Goal: Task Accomplishment & Management: Use online tool/utility

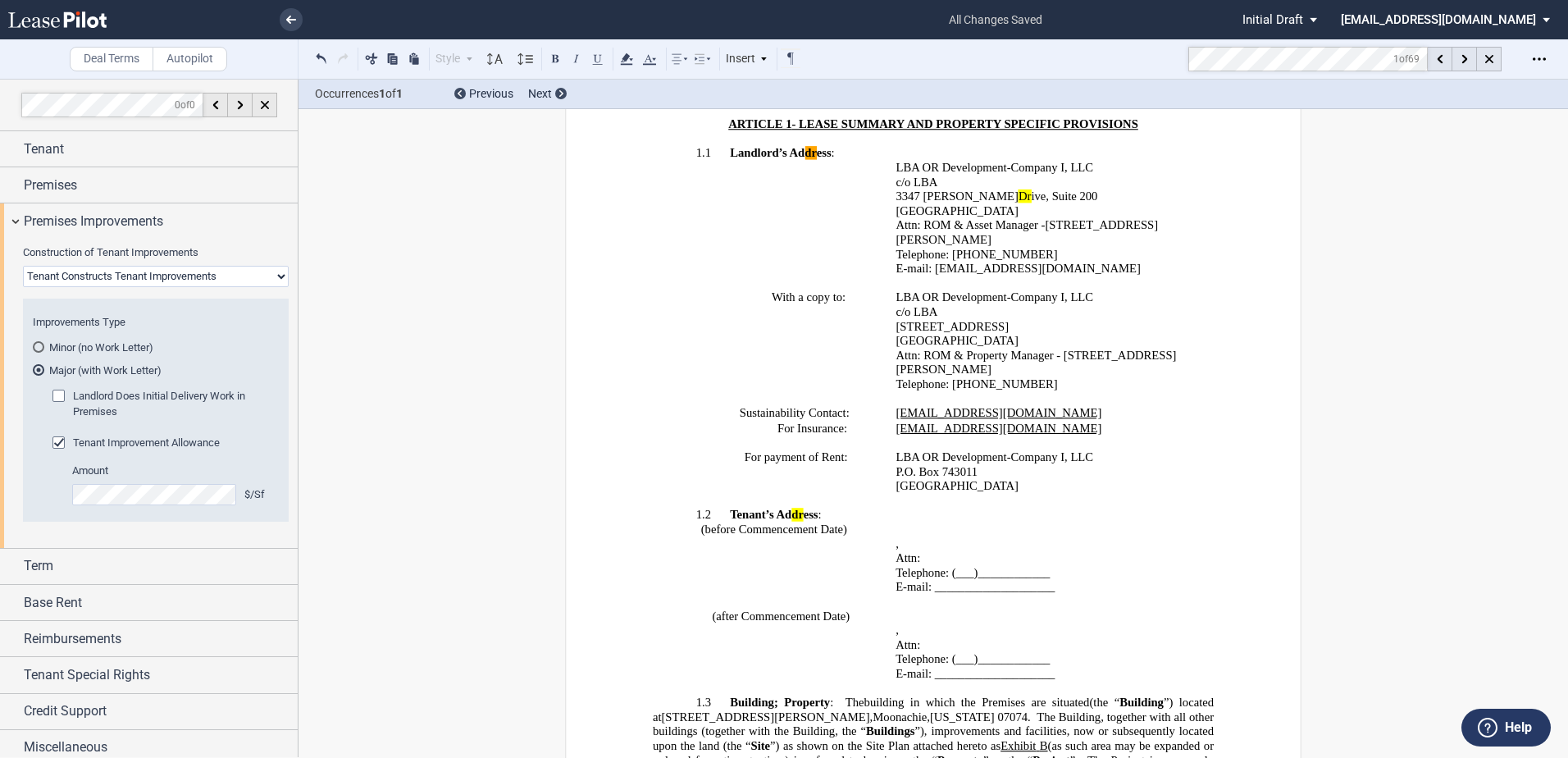
scroll to position [603, 0]
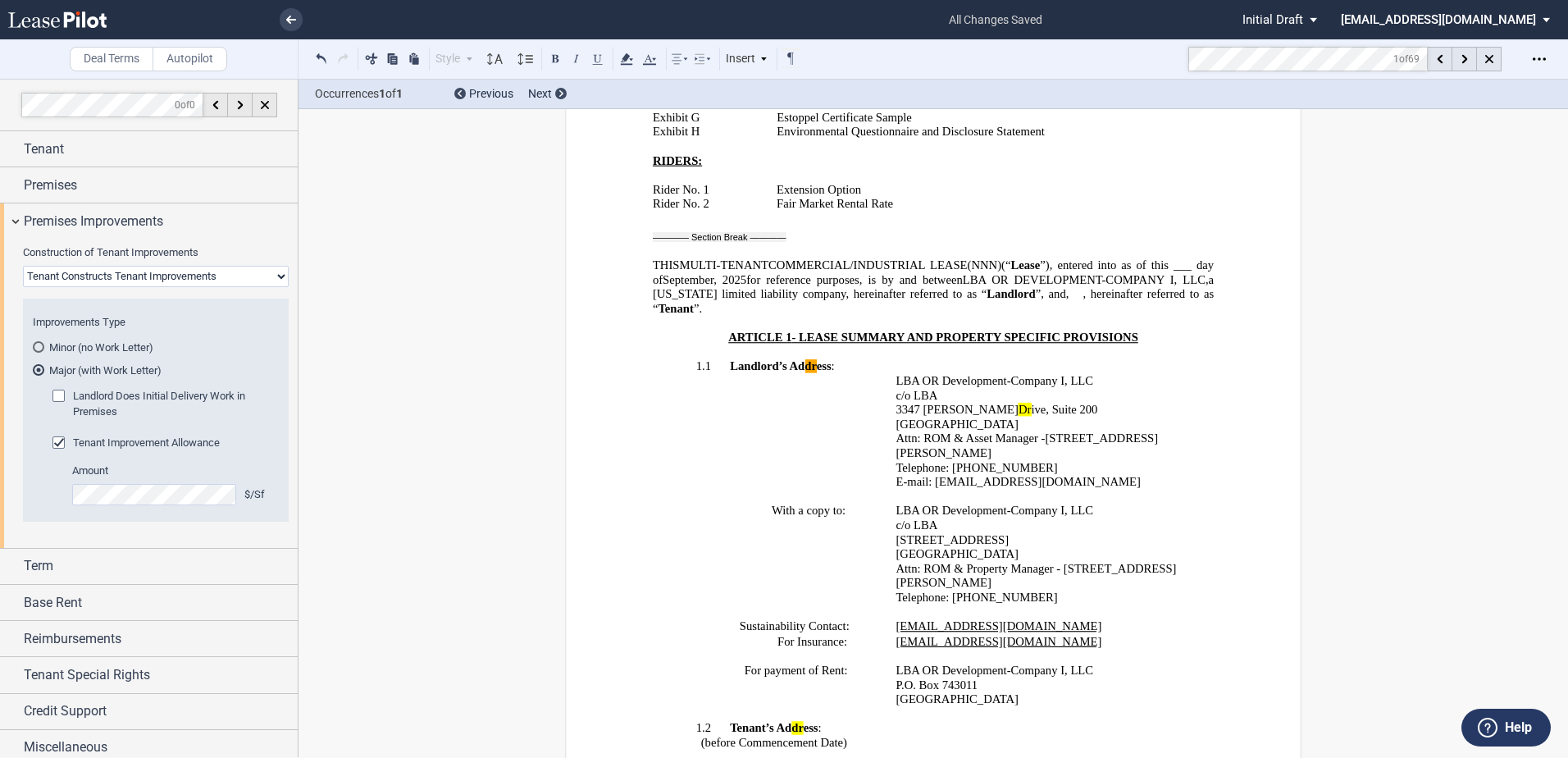
click at [88, 276] on select "Landlord Constructs Tenant Improvements Tenant Constructs Tenant Improvements "…" at bounding box center [156, 276] width 266 height 22
select select "landlord"
click at [23, 266] on select "Landlord Constructs Tenant Improvements Tenant Constructs Tenant Improvements "…" at bounding box center [156, 276] width 266 height 22
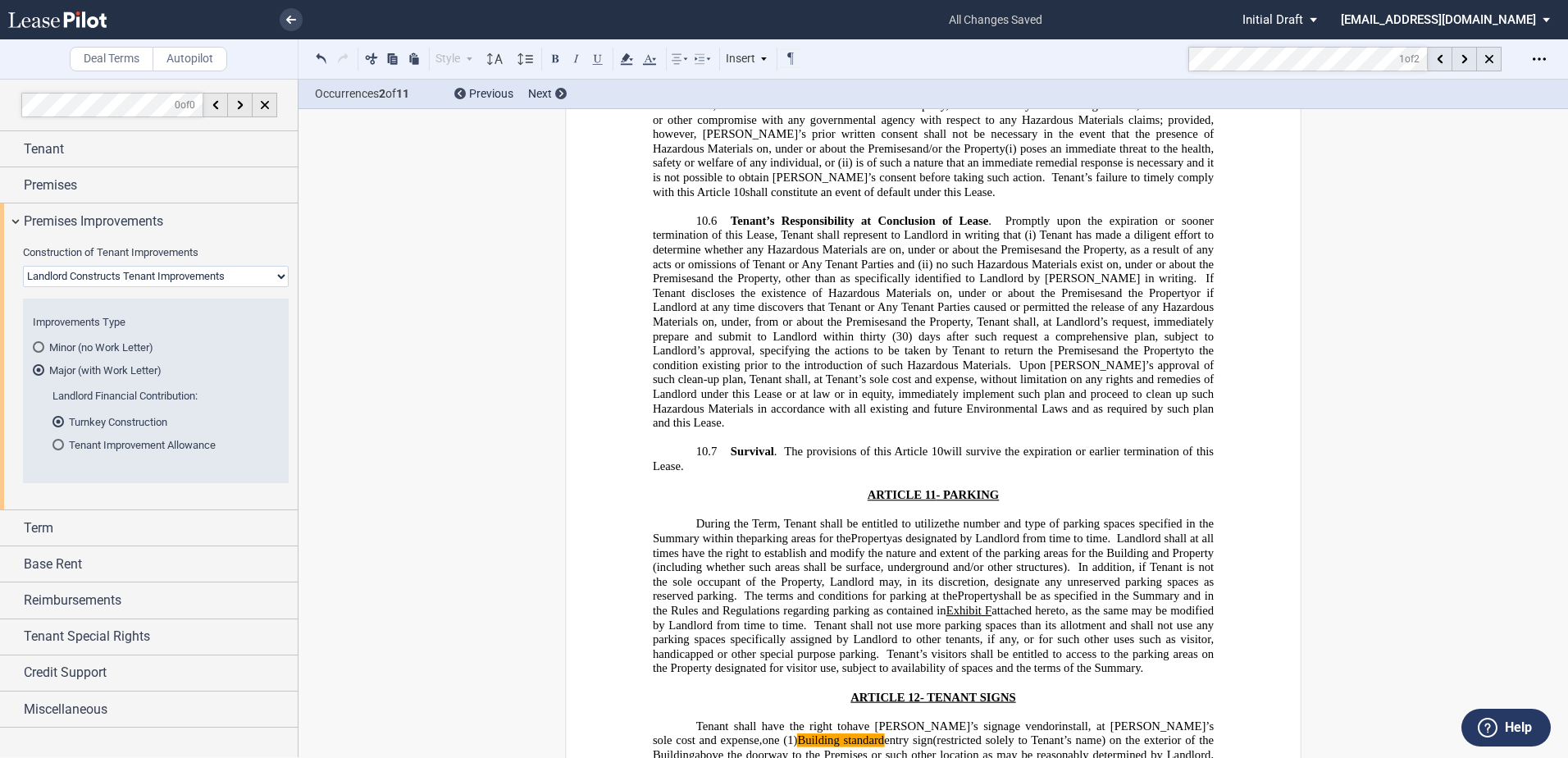
scroll to position [11500, 0]
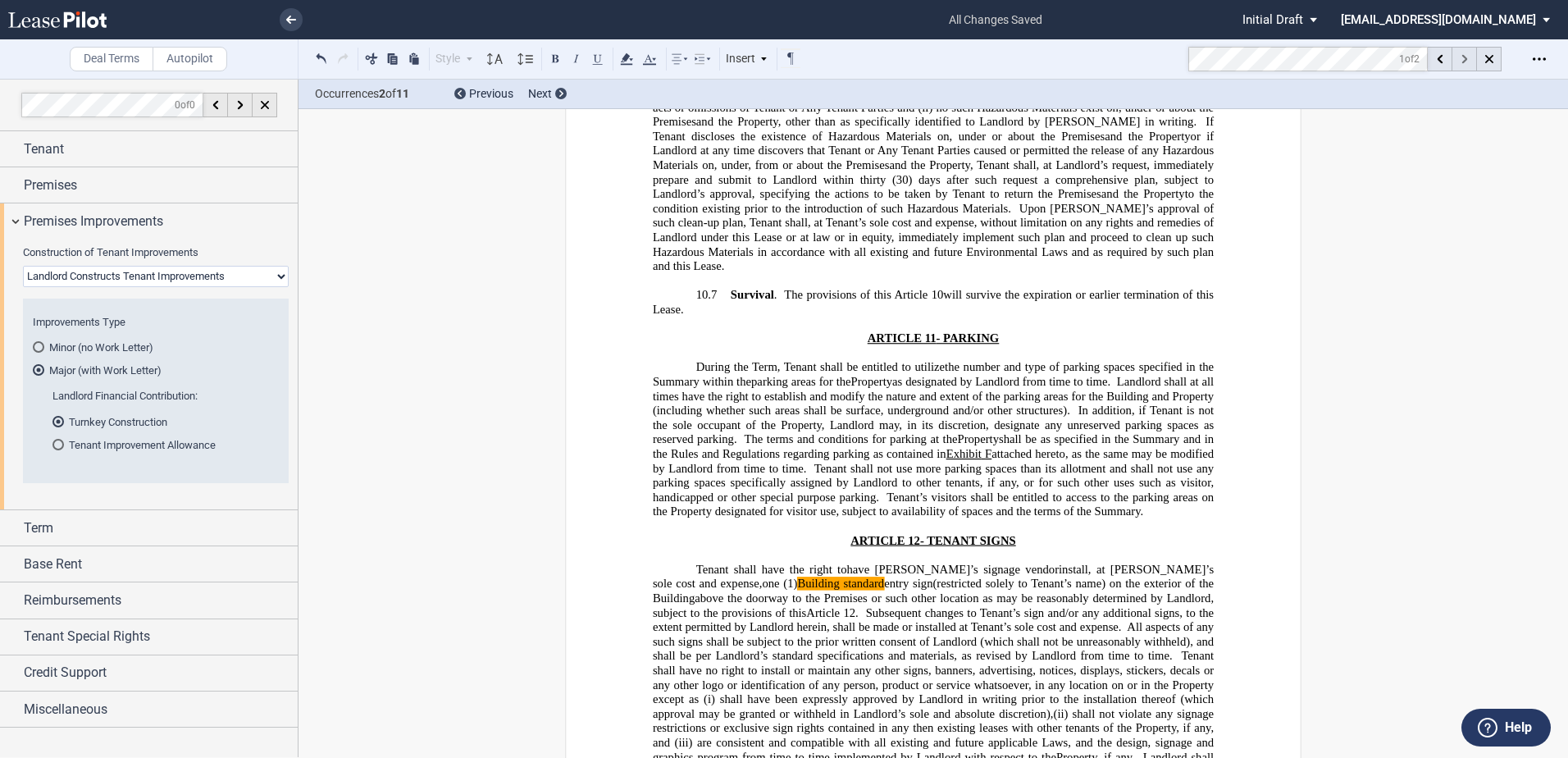
click at [1463, 56] on use at bounding box center [1463, 59] width 6 height 9
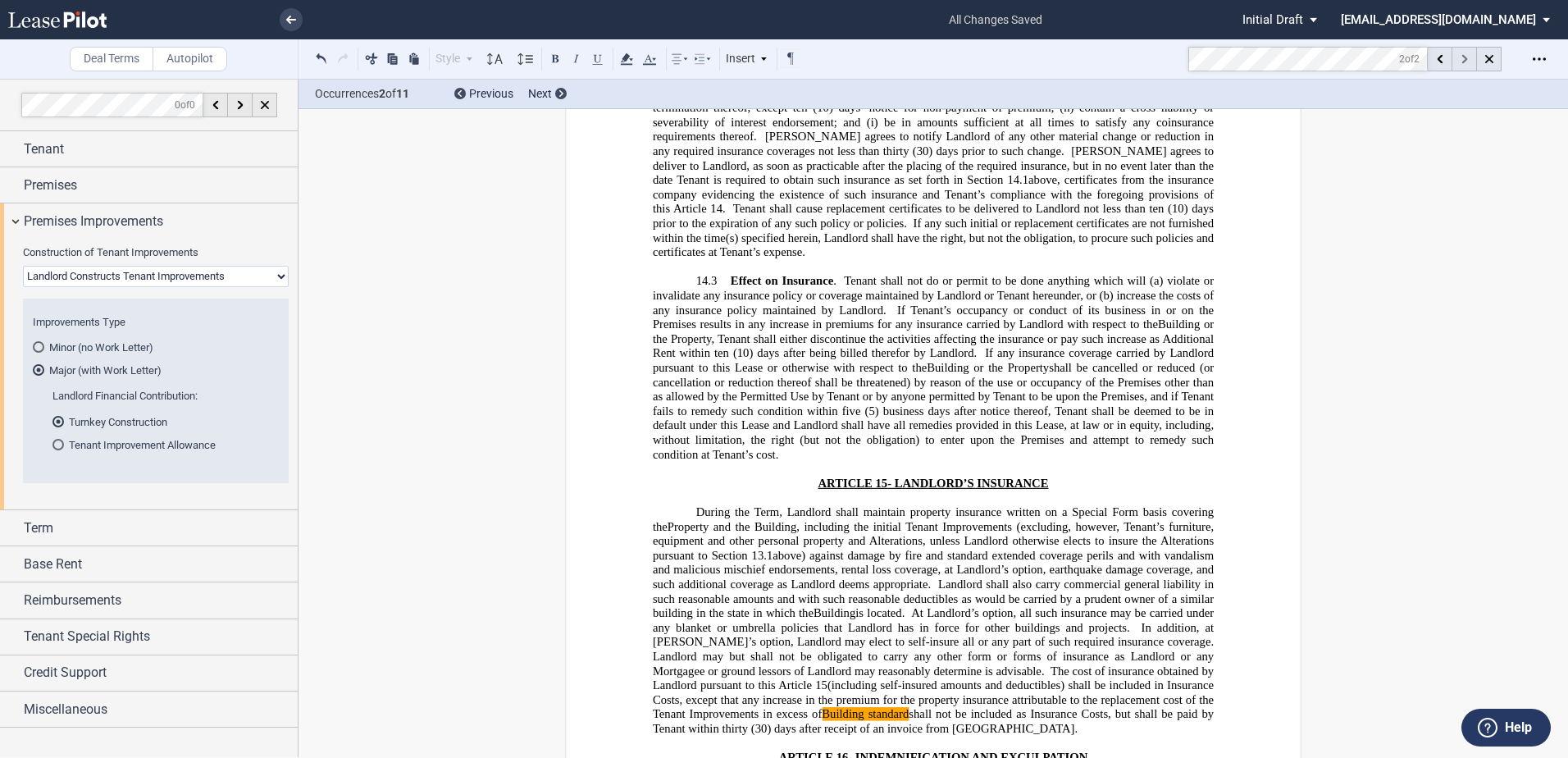
scroll to position [14647, 0]
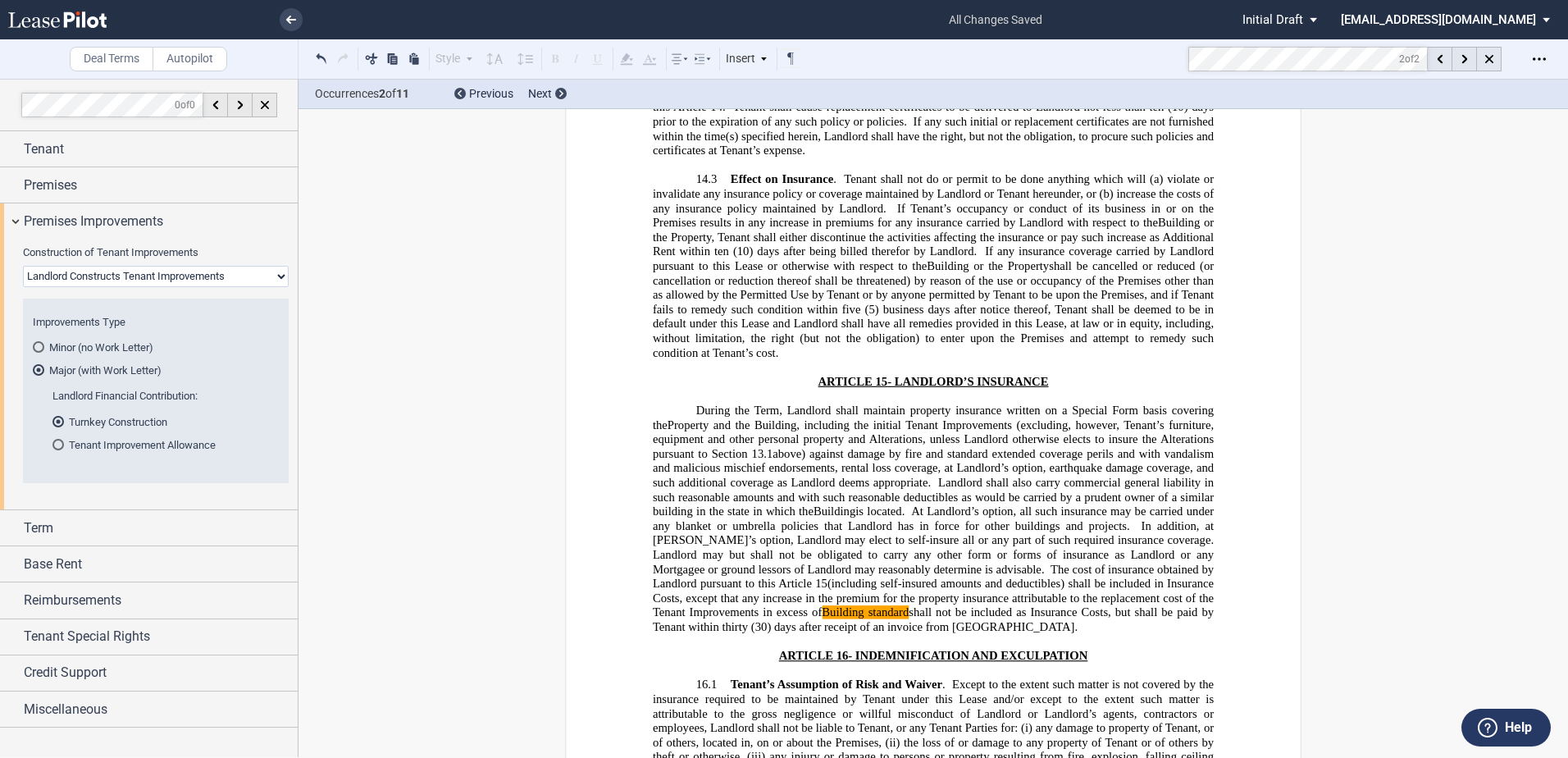
click at [1157, 60] on md-toolbar "Deal Terms Autopilot Style Normal 8pt 9pt 10pt 10.5pt 11pt 12pt 14pt 16pt Norma…" at bounding box center [784, 59] width 1568 height 40
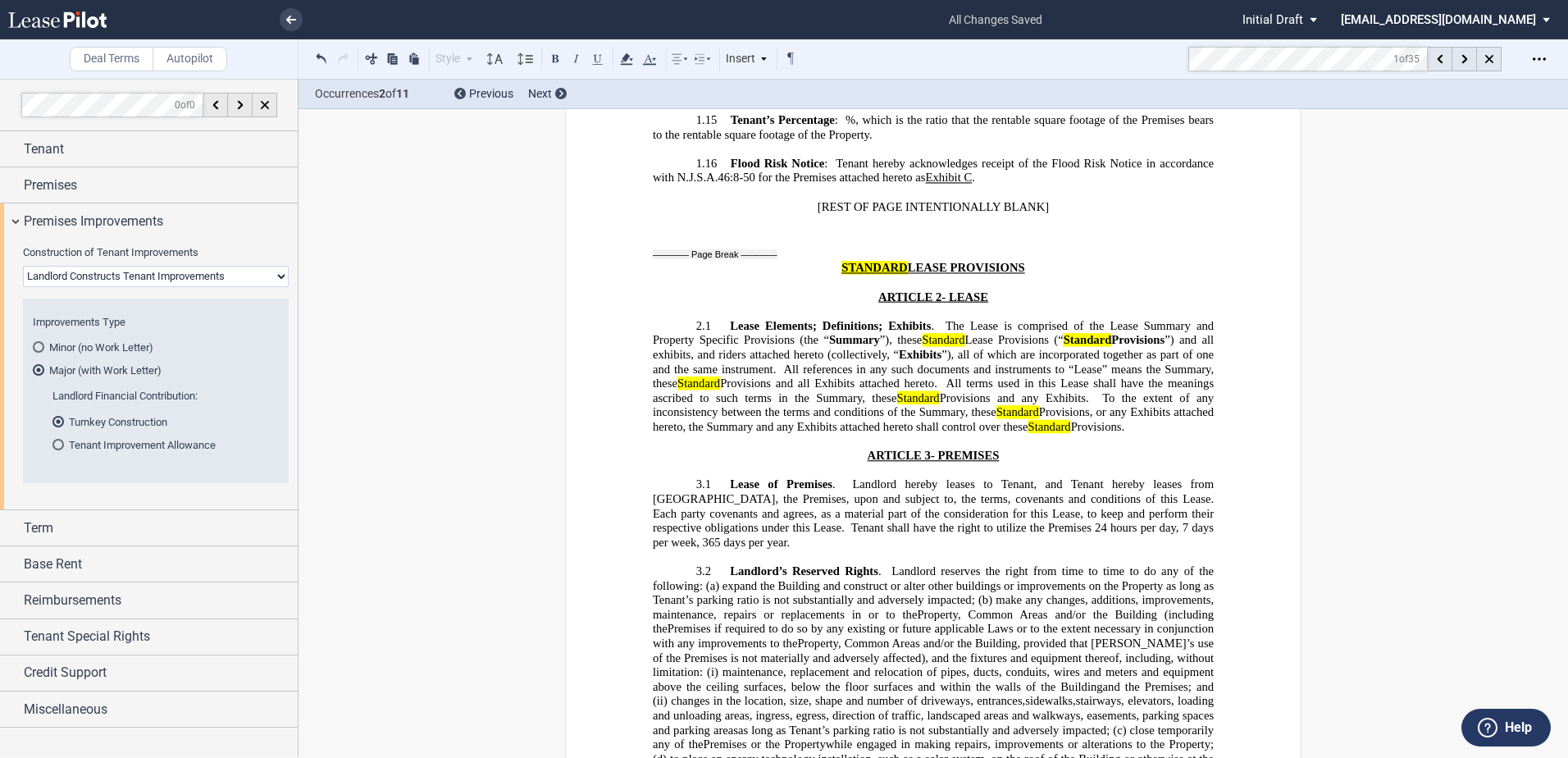
scroll to position [1543, 0]
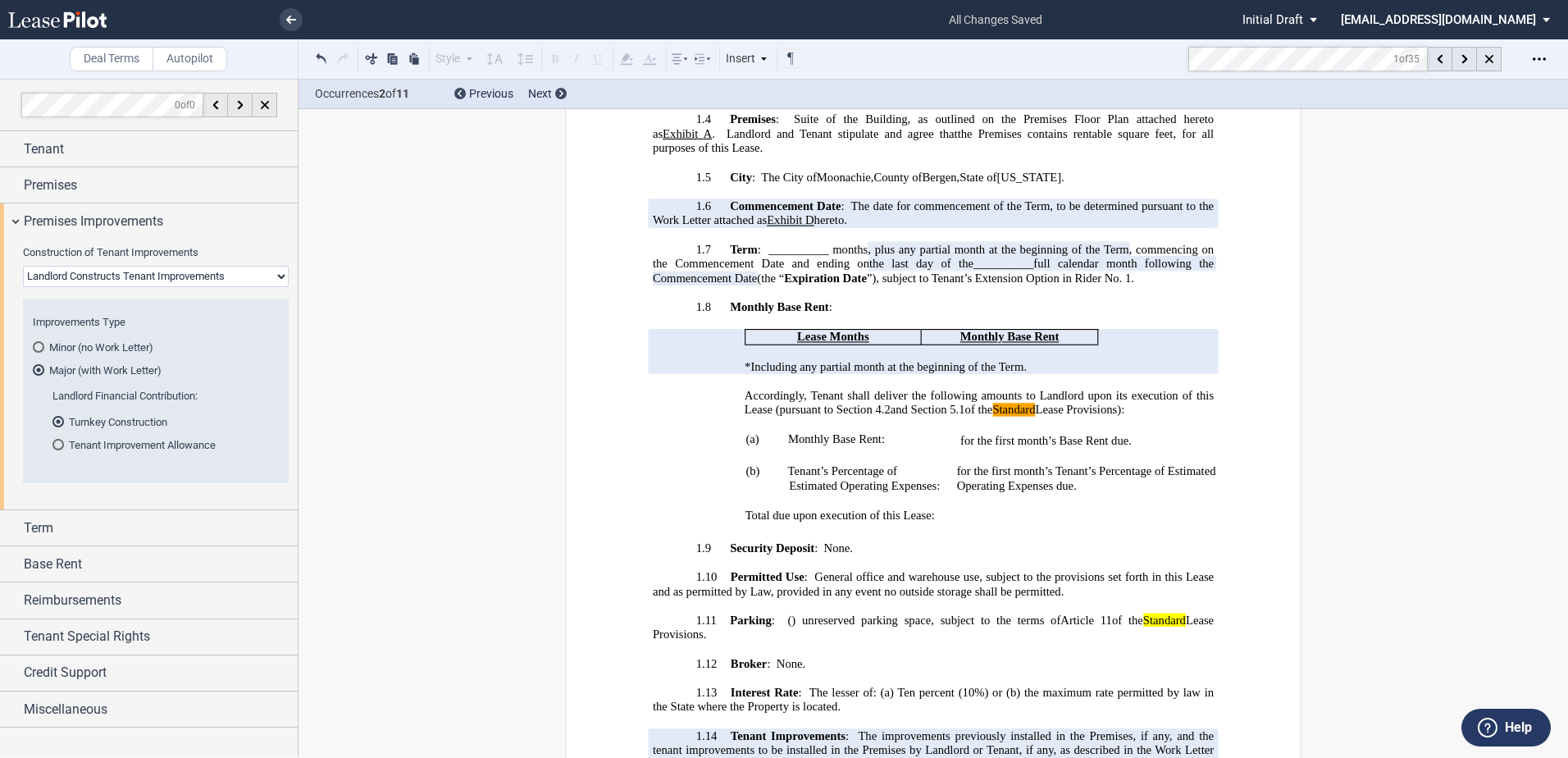
click at [1187, 59] on md-toolbar "Deal Terms Autopilot Style Normal 8pt 9pt 10pt 10.5pt 11pt 12pt 14pt 16pt Norma…" at bounding box center [784, 59] width 1568 height 40
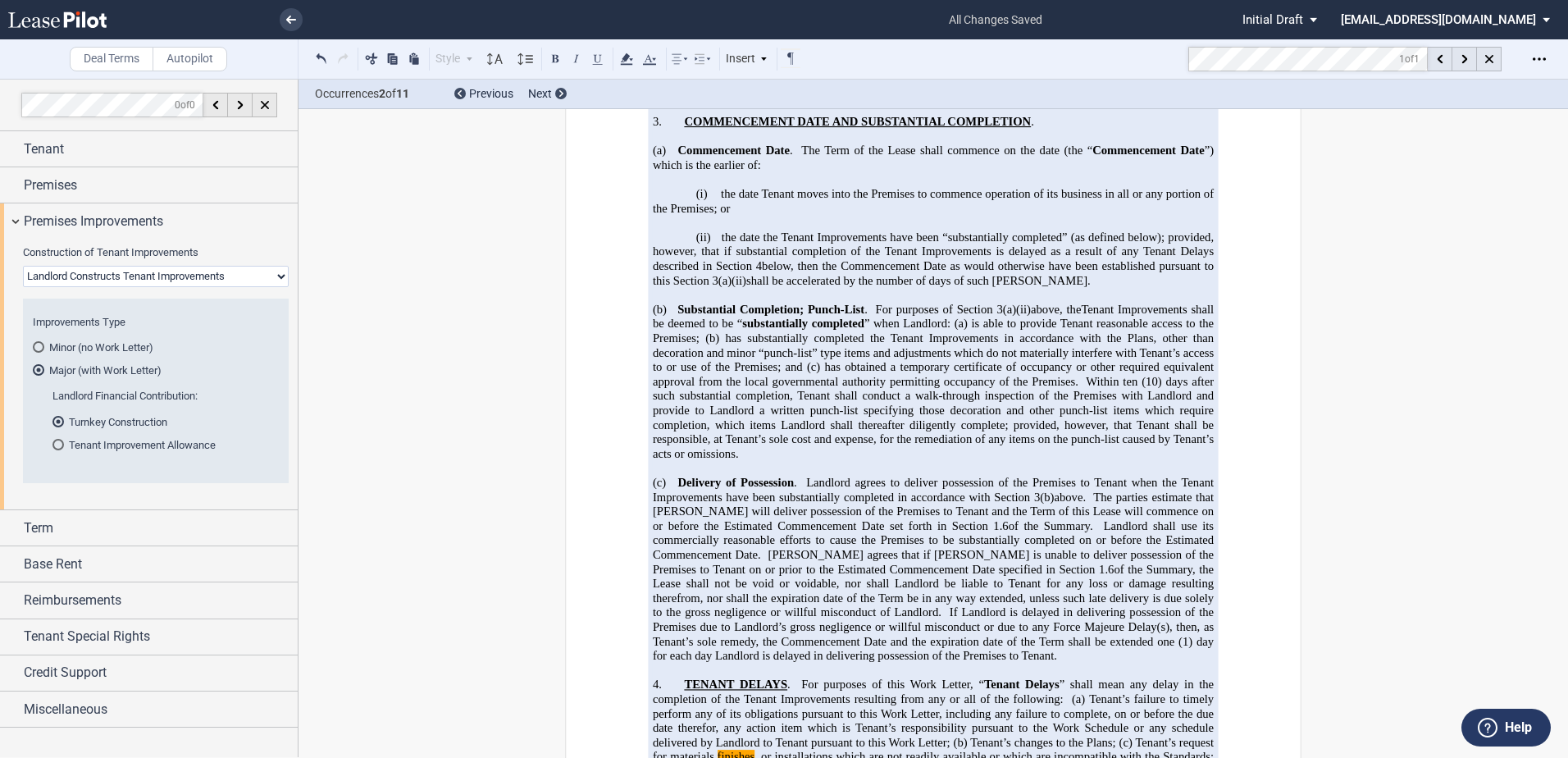
scroll to position [29396, 0]
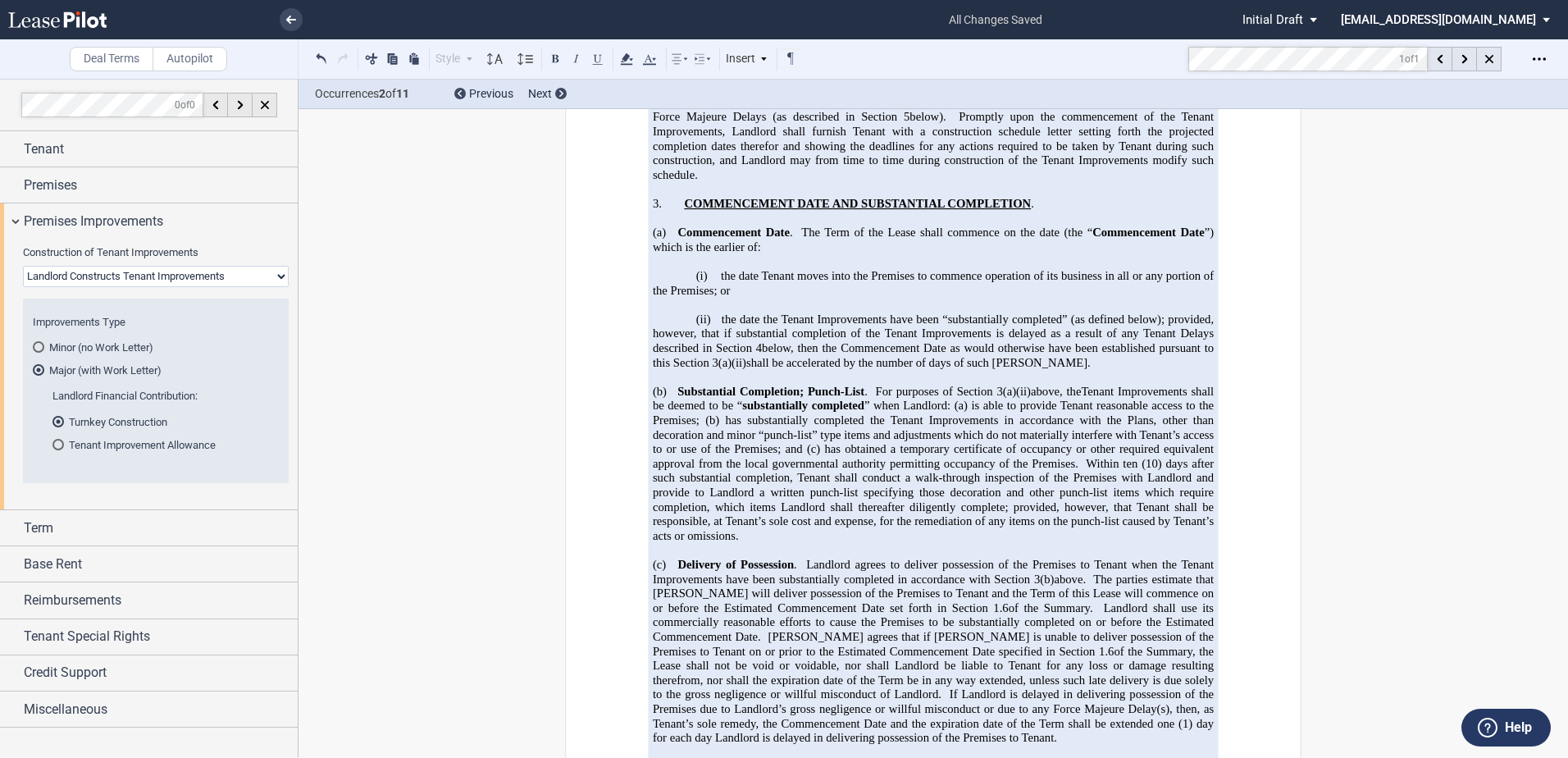
click at [102, 447] on md-radio-button "Tenant Improvement Allowance" at bounding box center [160, 445] width 217 height 15
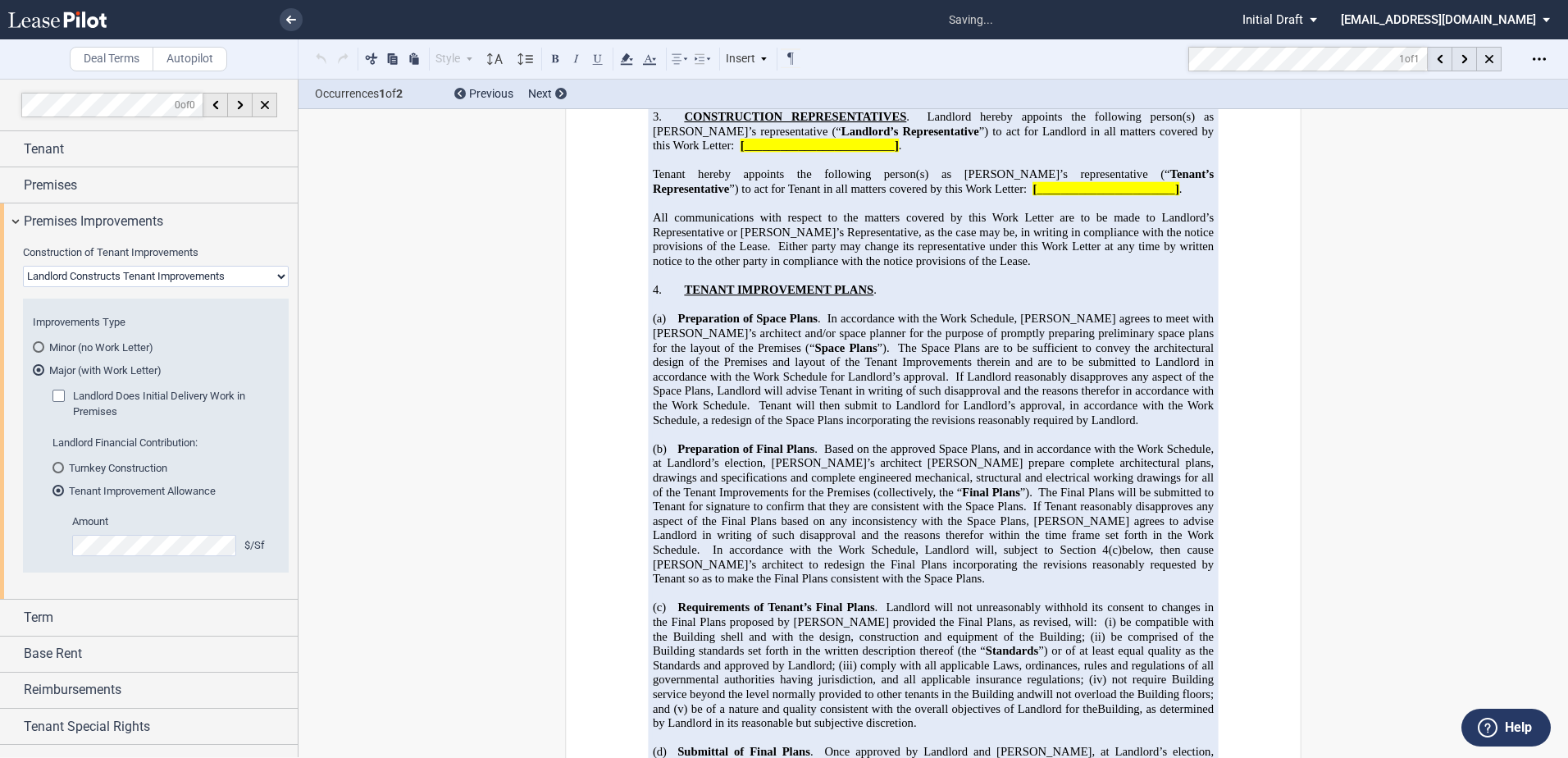
scroll to position [1896, 0]
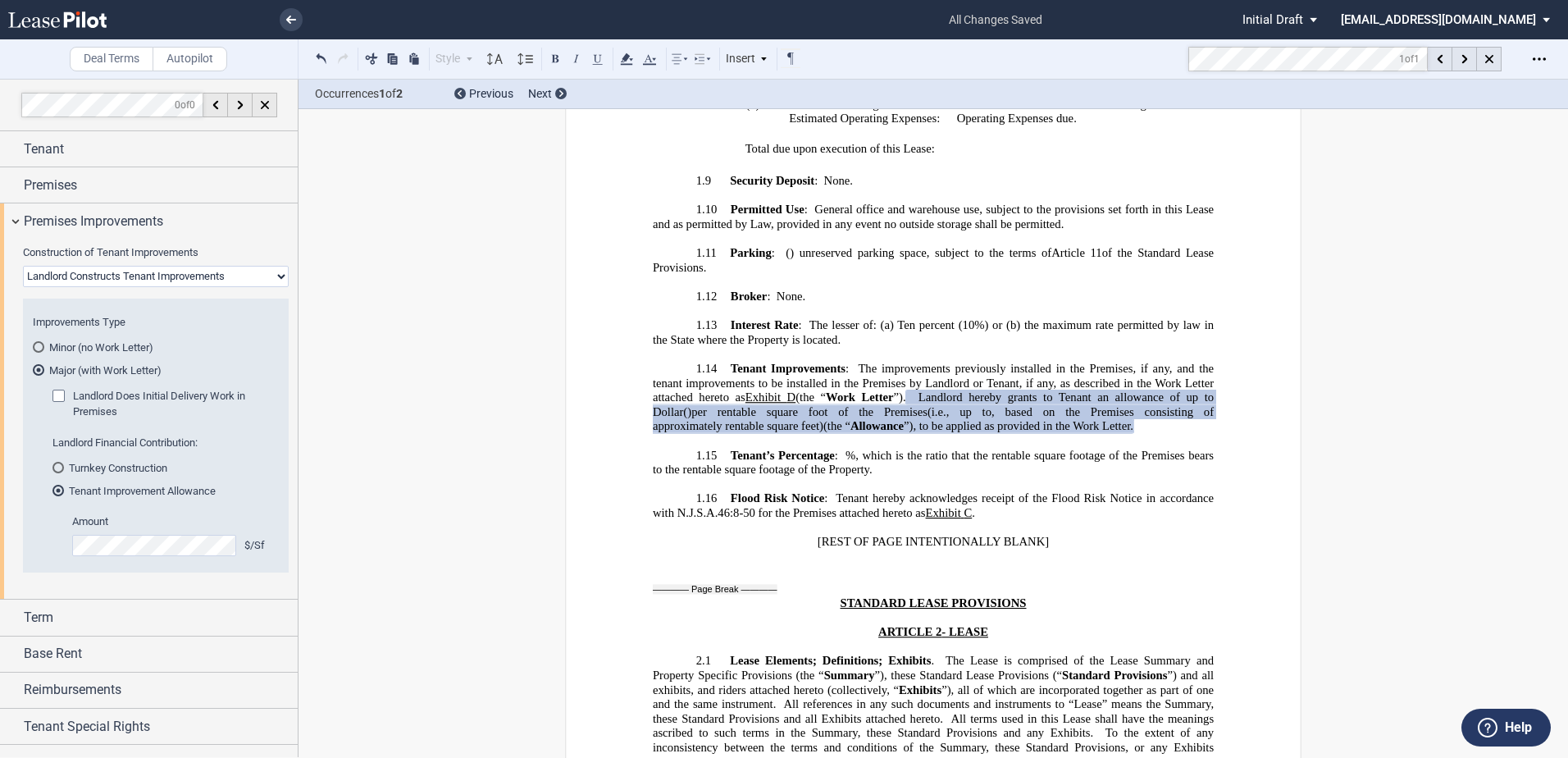
click at [83, 467] on md-radio-button "Turnkey Construction" at bounding box center [160, 467] width 217 height 15
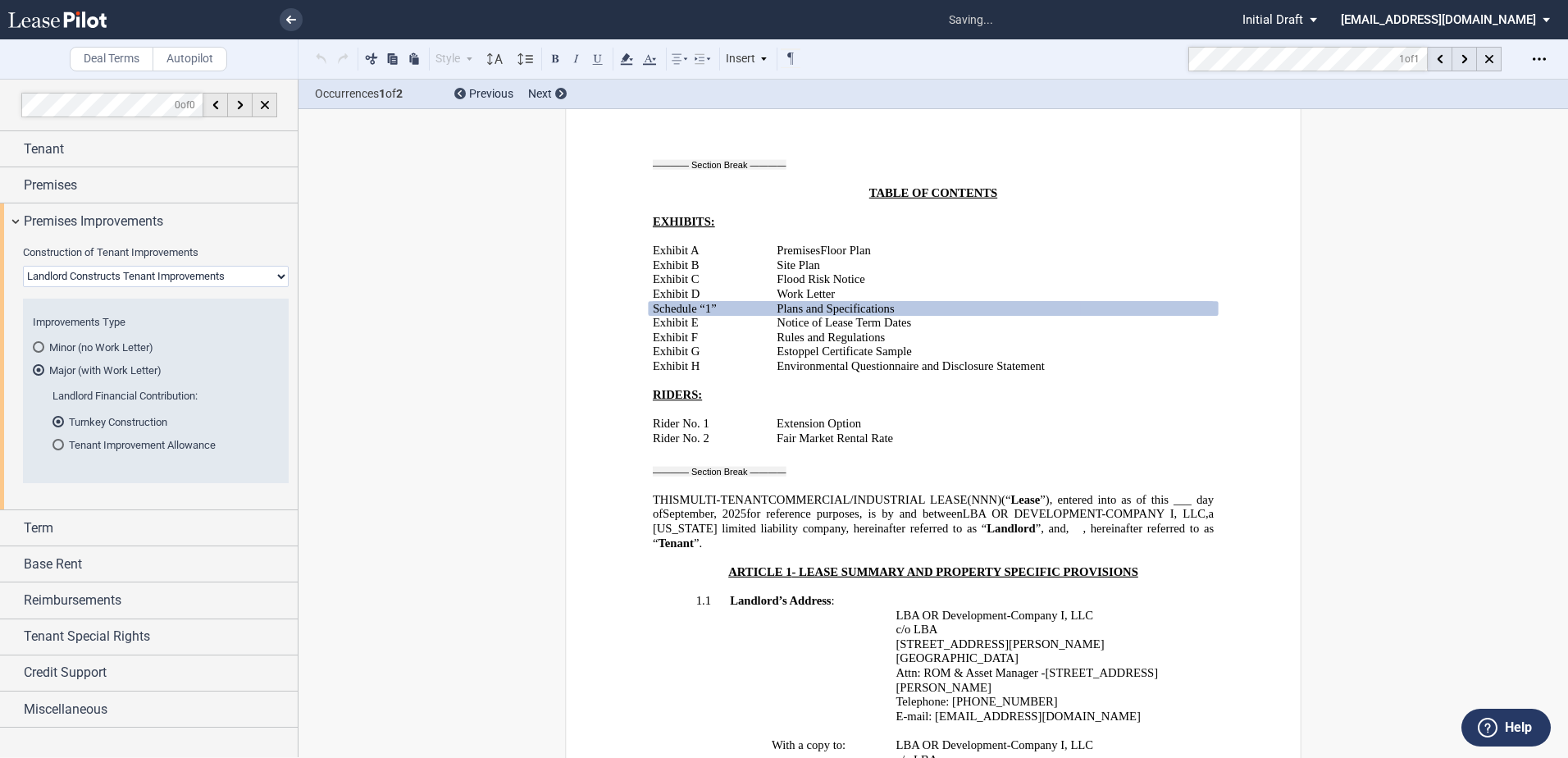
scroll to position [325, 0]
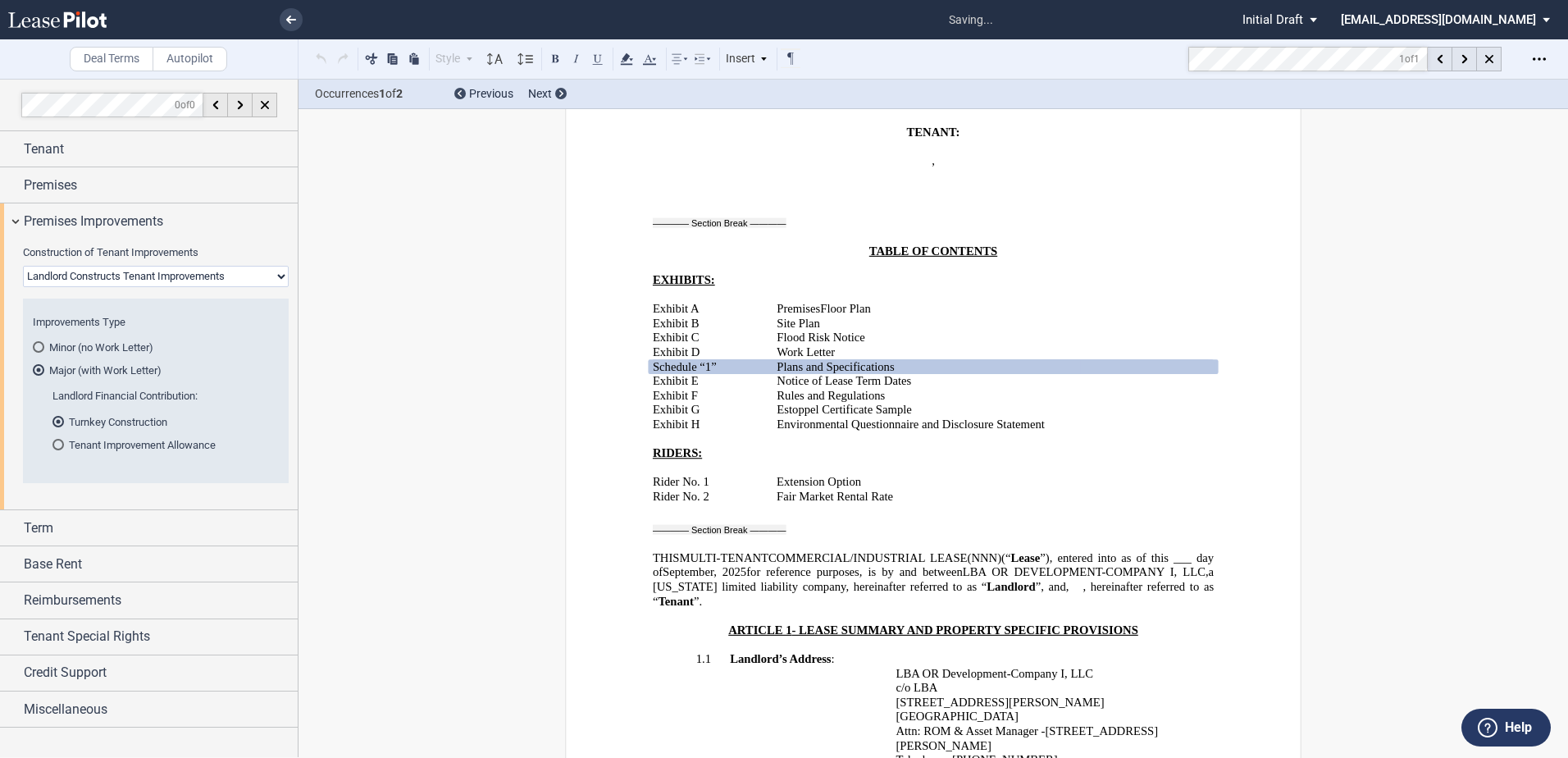
click at [1285, 42] on div "1 of 1 Download Share Document Print Create a New Version Import Changes Compar…" at bounding box center [1422, 58] width 291 height 39
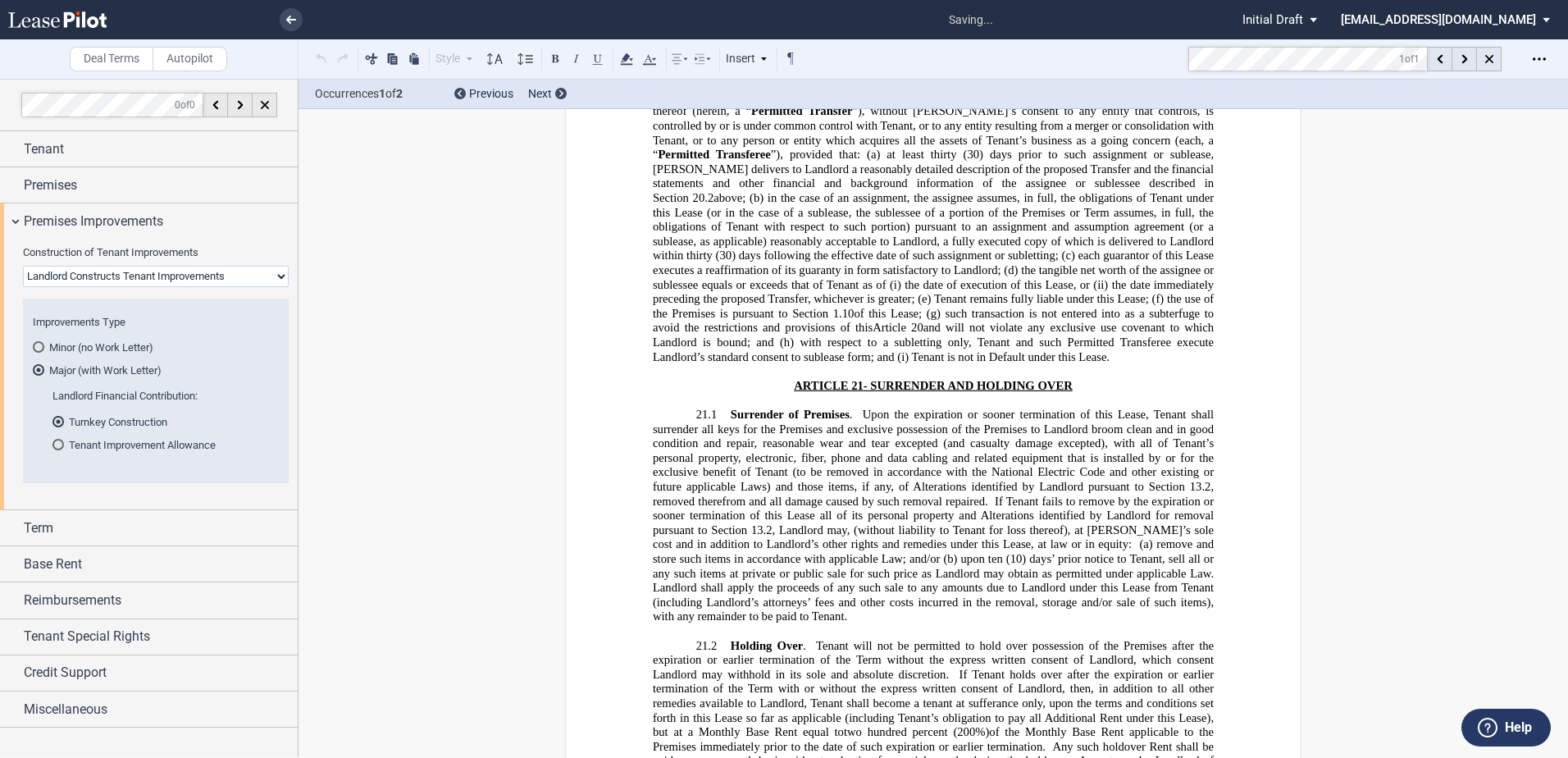
scroll to position [29477, 0]
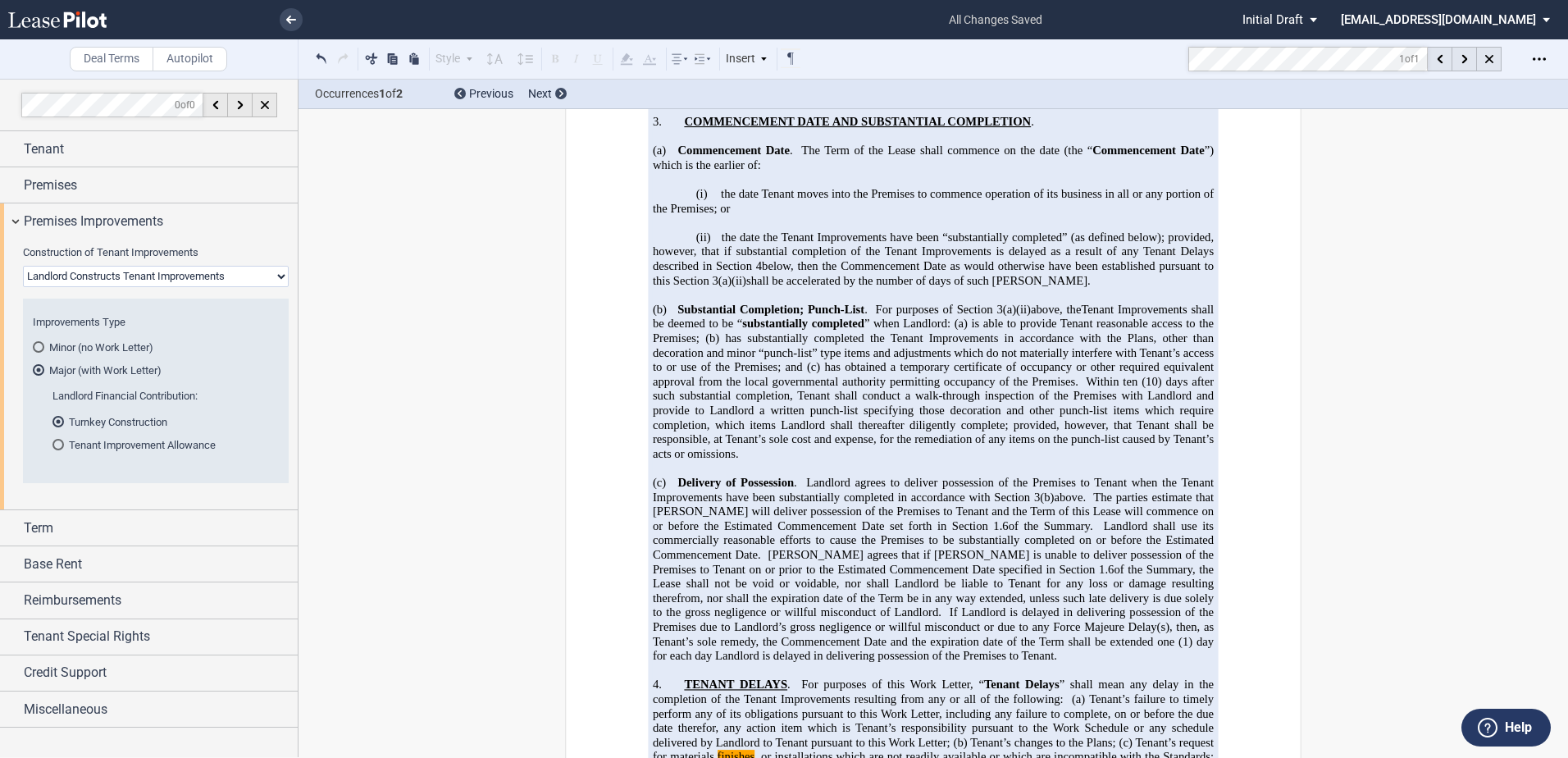
click at [1163, 59] on md-toolbar "Deal Terms Autopilot Style Normal 8pt 9pt 10pt 10.5pt 11pt 12pt 14pt 16pt Norma…" at bounding box center [784, 59] width 1568 height 40
click at [105, 454] on div "Landlord Financial Contribution: Turnkey Construction Tenant Improvement Allowa…" at bounding box center [160, 428] width 217 height 80
click at [106, 447] on md-radio-button "Tenant Improvement Allowance" at bounding box center [160, 445] width 217 height 15
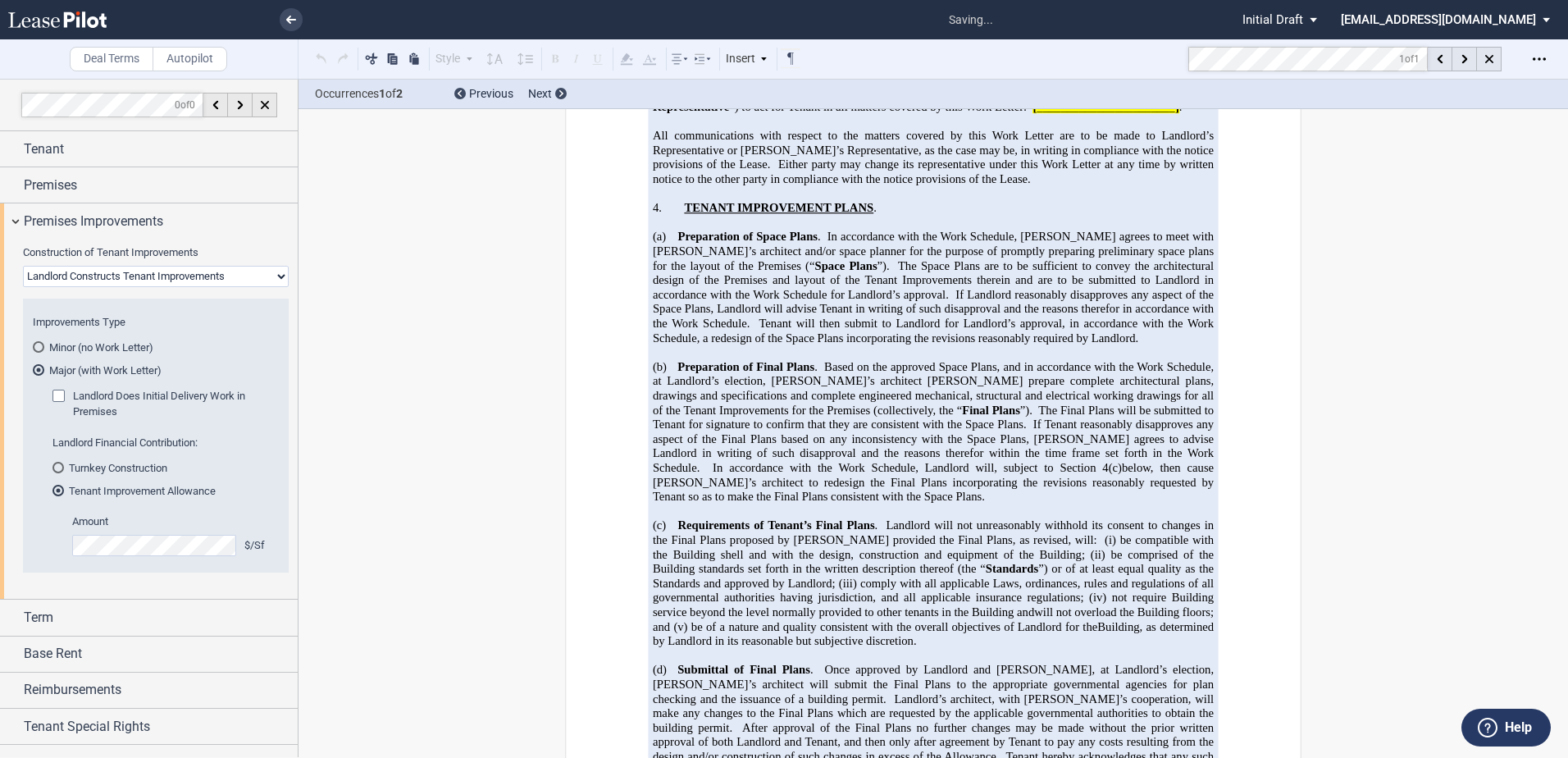
scroll to position [1896, 0]
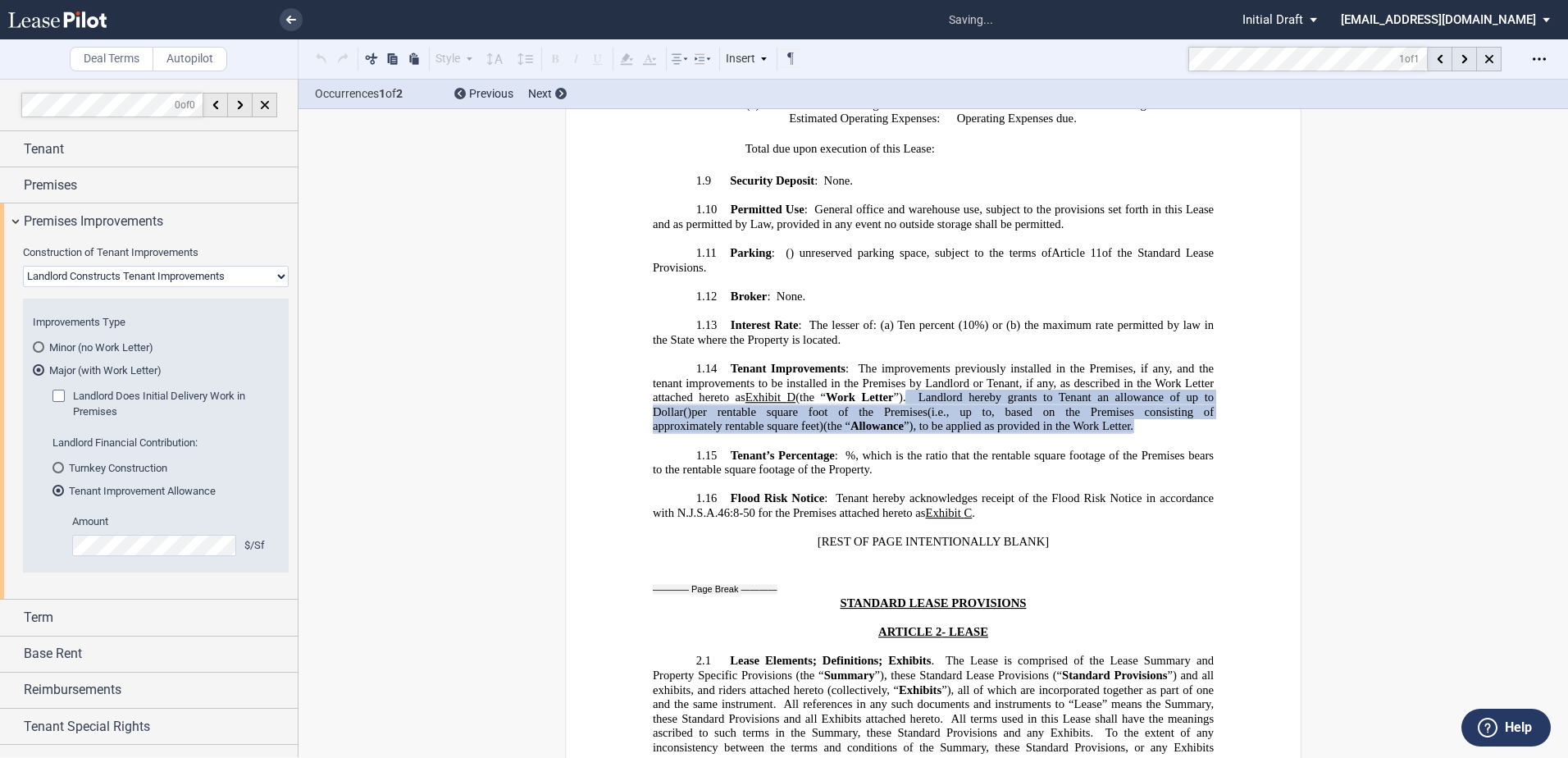
click at [1262, 71] on div "1 of 1 Download Share Document Print Create a New Version Import Changes Compar…" at bounding box center [1377, 59] width 379 height 27
